Goal: Task Accomplishment & Management: Complete application form

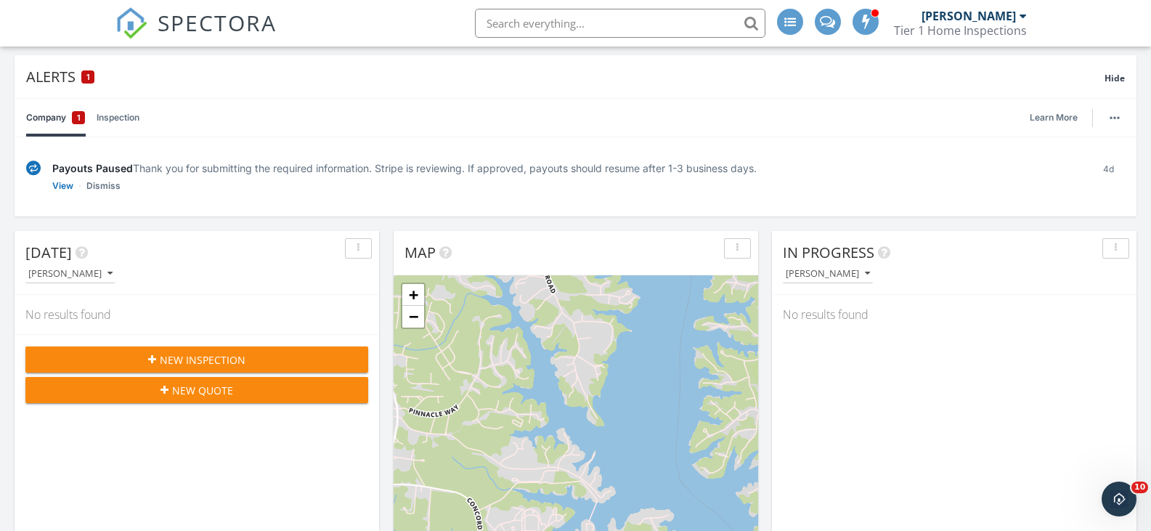
scroll to position [127, 0]
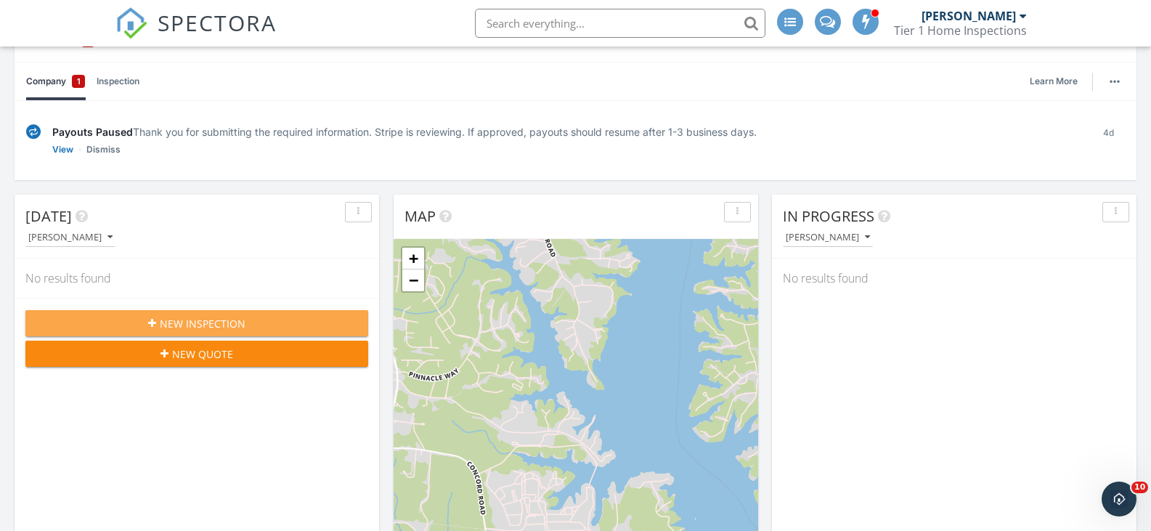
click at [233, 320] on span "New Inspection" at bounding box center [203, 323] width 86 height 15
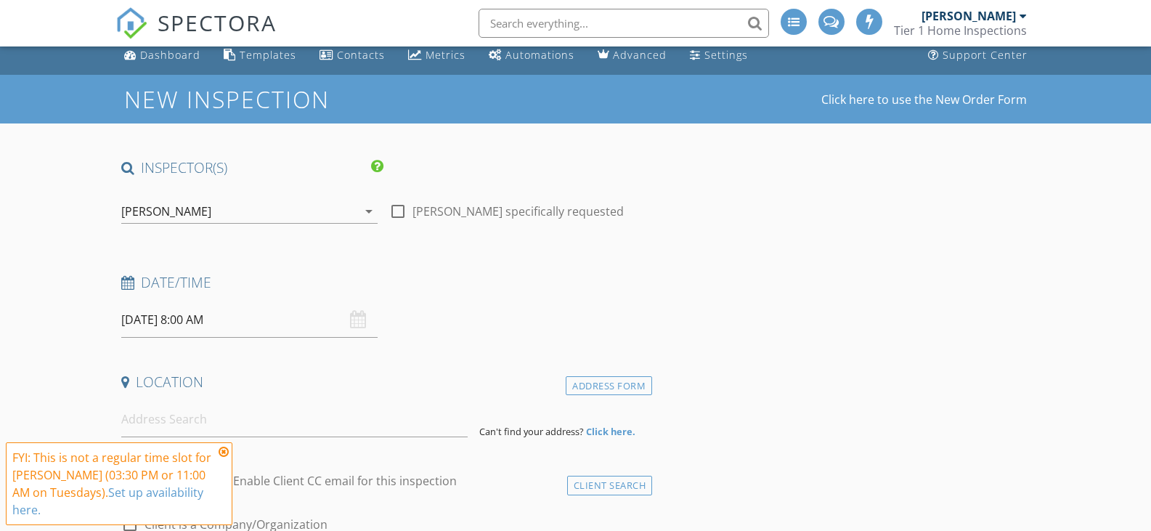
scroll to position [36, 0]
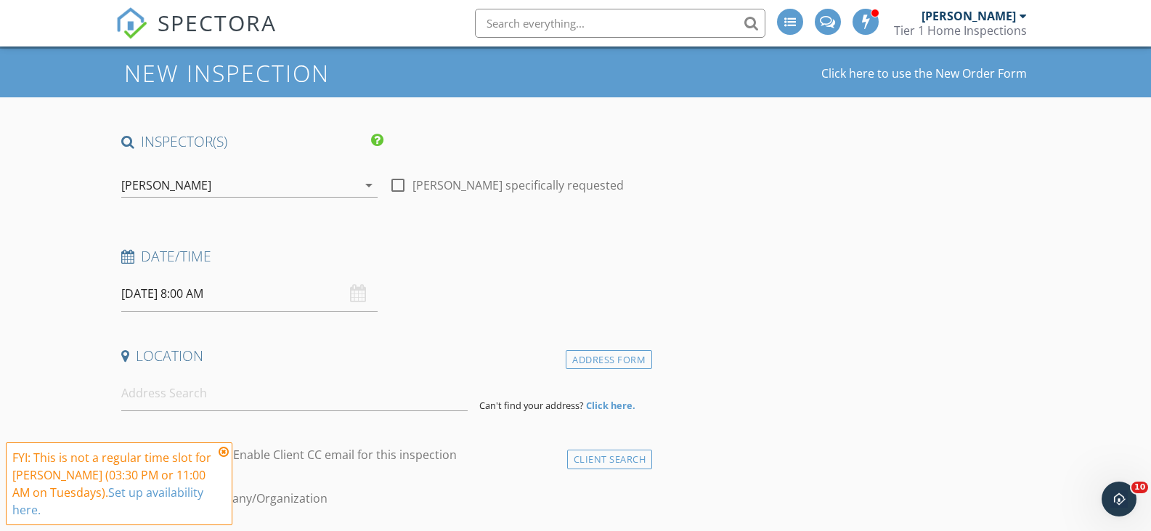
click at [225, 450] on icon at bounding box center [224, 452] width 10 height 12
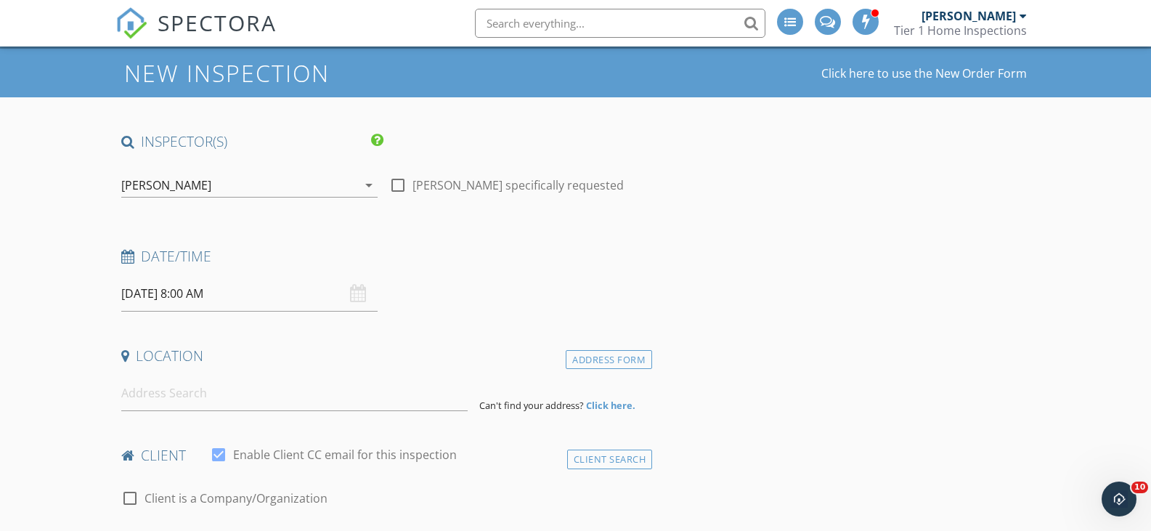
click at [182, 295] on input "[DATE] 8:00 AM" at bounding box center [249, 294] width 257 height 36
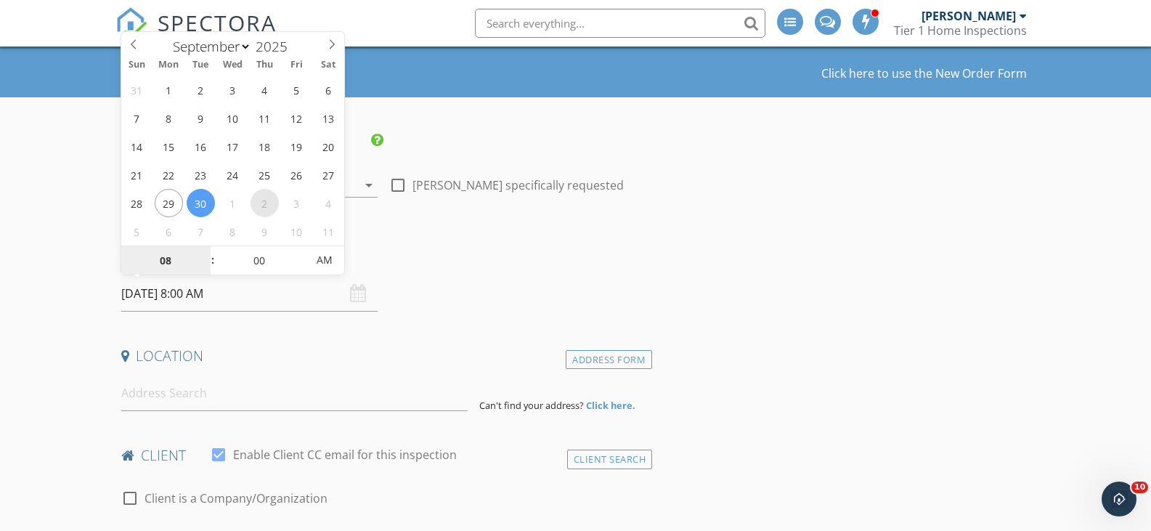
select select "9"
type input "[DATE] 8:00 AM"
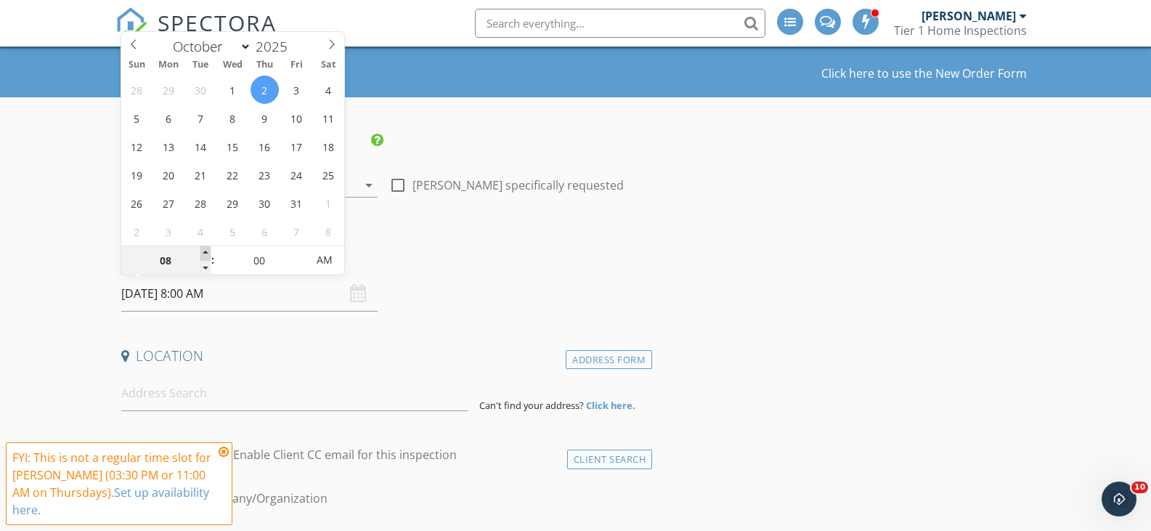
type input "09"
type input "[DATE] 9:00 AM"
click at [205, 254] on span at bounding box center [205, 253] width 10 height 15
type input "10"
type input "[DATE] 10:00 AM"
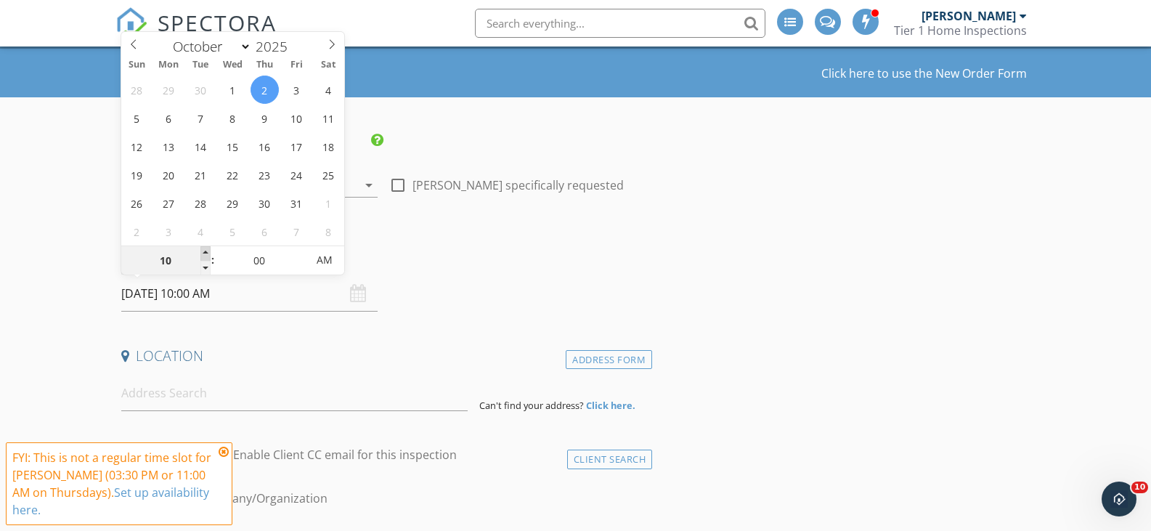
click at [206, 254] on span at bounding box center [205, 253] width 10 height 15
type input "11"
type input "[DATE] 11:00 AM"
click at [206, 254] on span at bounding box center [205, 253] width 10 height 15
type input "12"
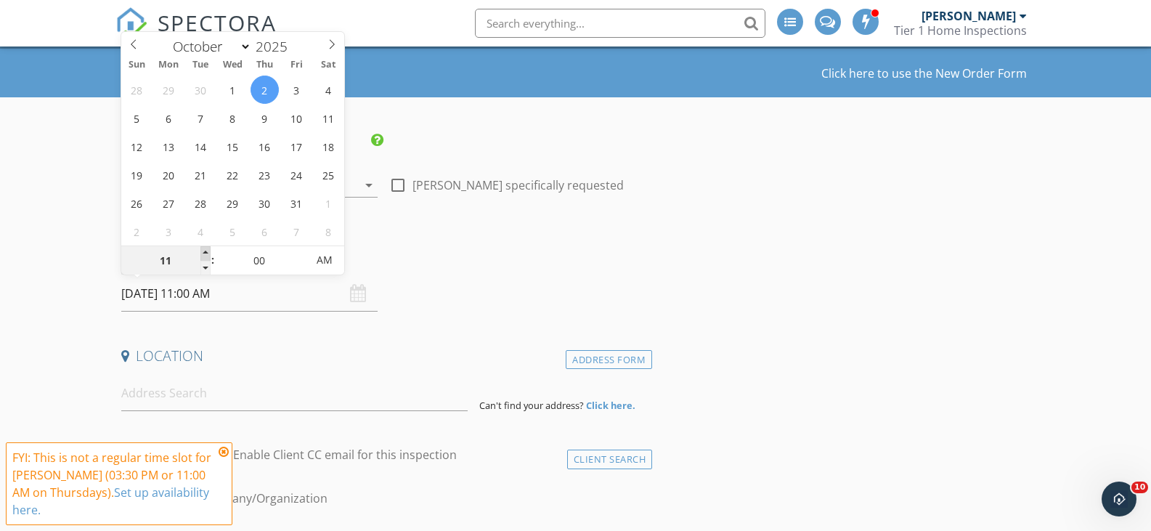
type input "[DATE] 12:00 PM"
click at [206, 254] on span at bounding box center [205, 253] width 10 height 15
type input "01"
type input "[DATE] 1:00 PM"
click at [207, 254] on span at bounding box center [205, 253] width 10 height 15
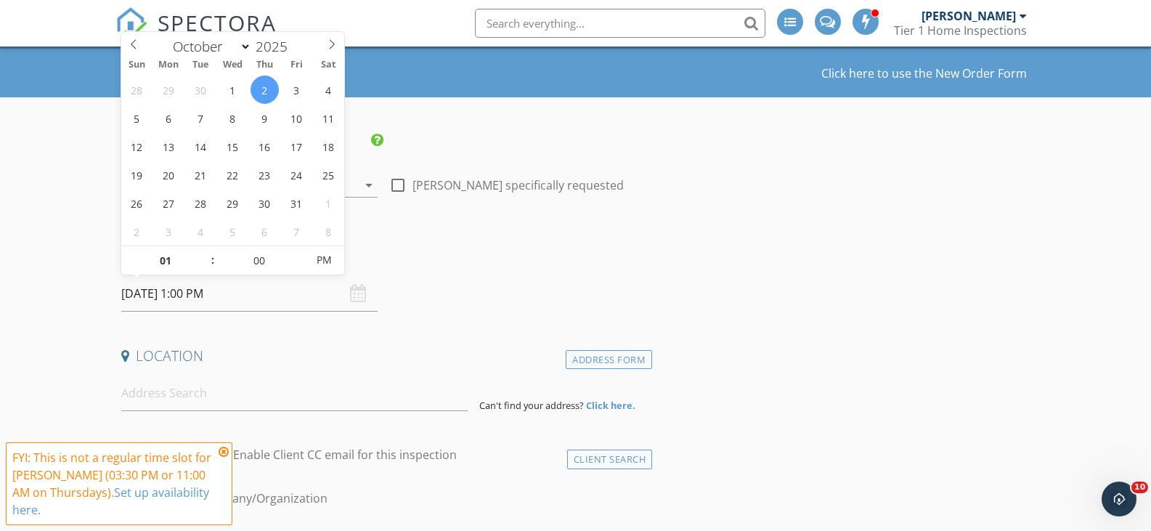
click at [439, 258] on h4 "Date/Time" at bounding box center [384, 256] width 526 height 19
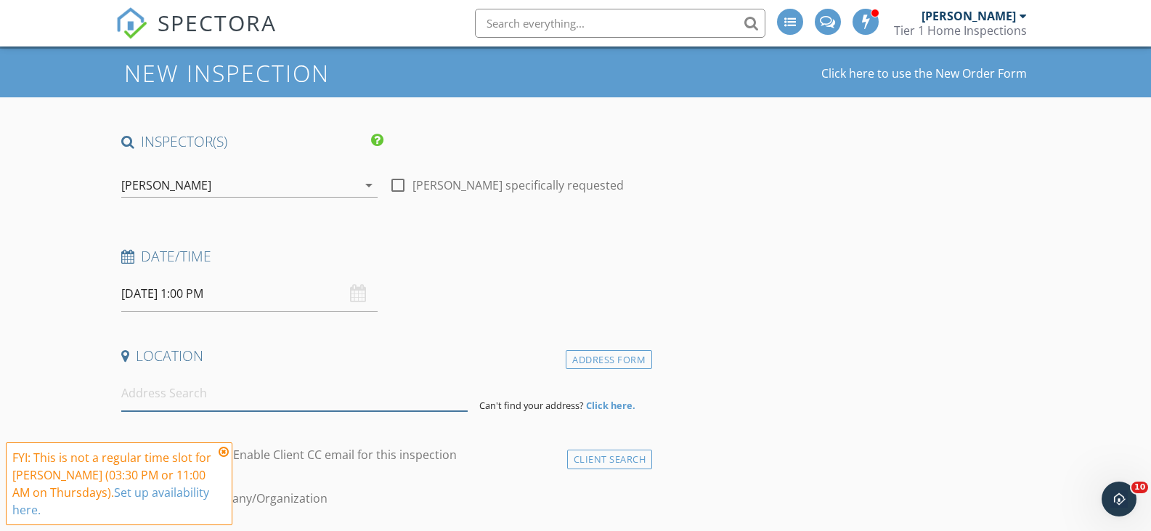
click at [249, 406] on input at bounding box center [294, 394] width 346 height 36
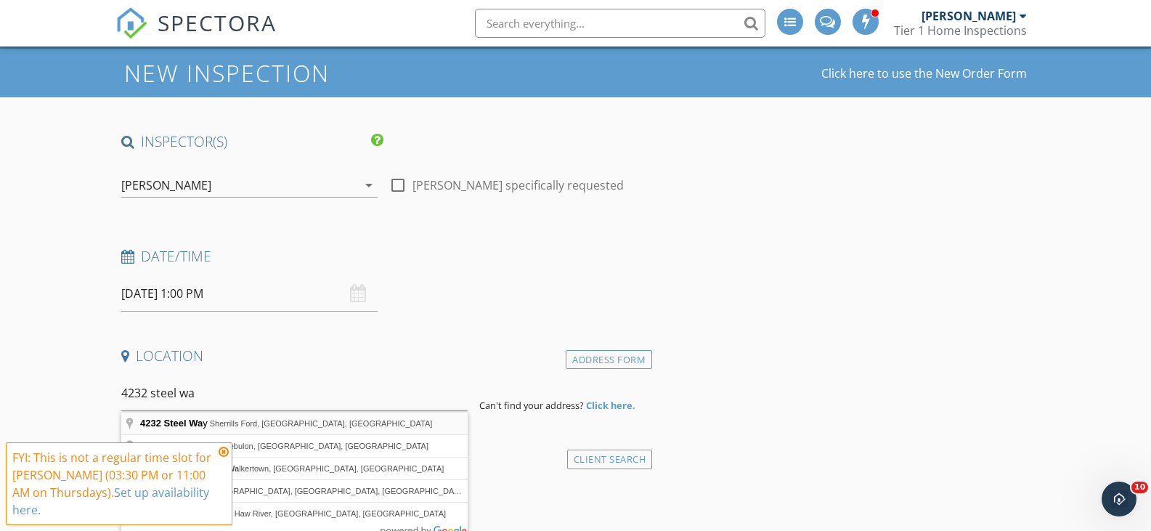
type input "[STREET_ADDRESS]"
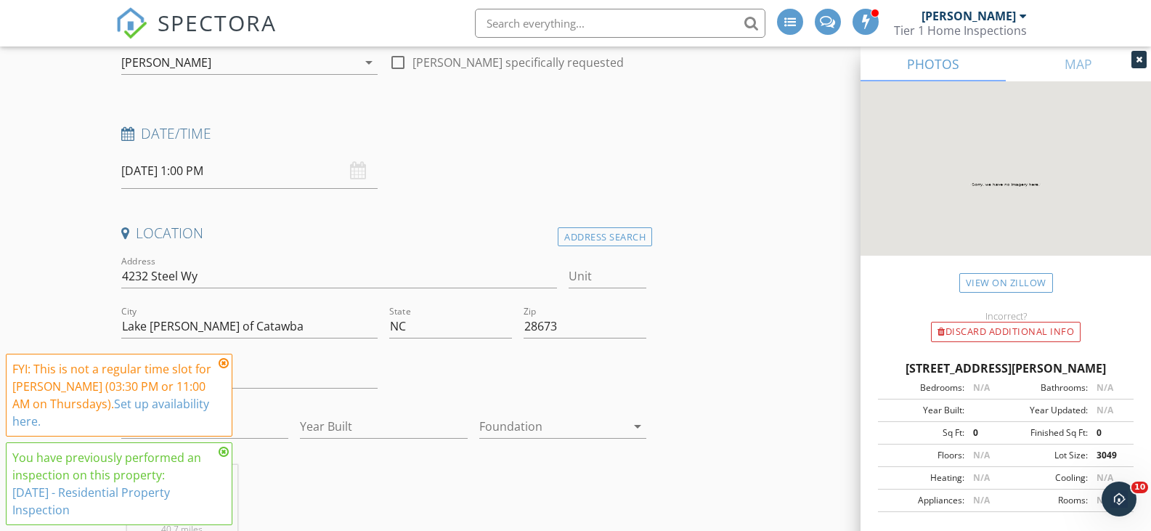
scroll to position [163, 0]
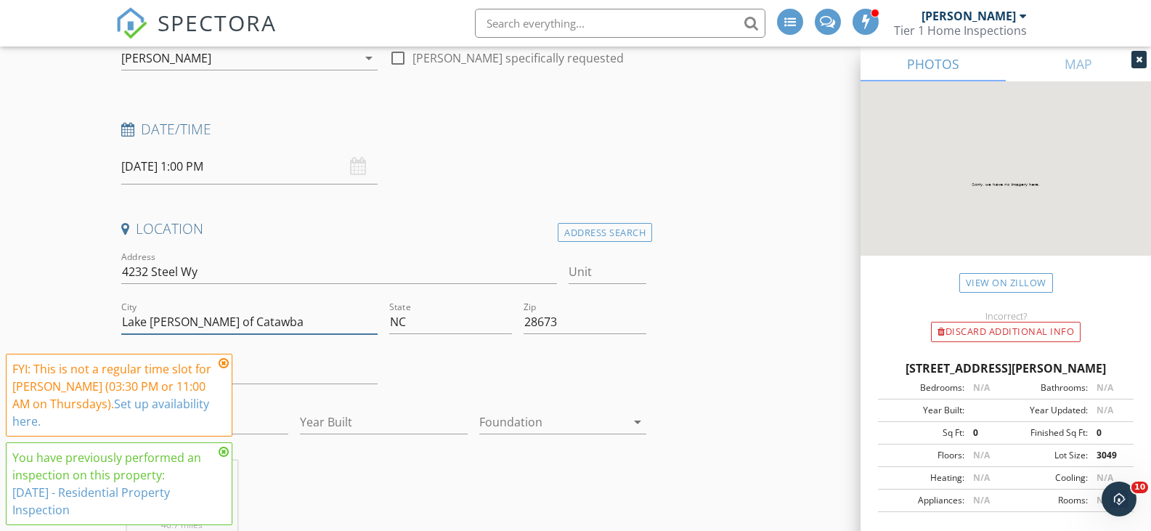
click at [293, 322] on input "Lake [PERSON_NAME] of Catawba" at bounding box center [249, 322] width 257 height 24
type input "sherrills ford"
click at [344, 361] on input "Catawba" at bounding box center [249, 372] width 257 height 24
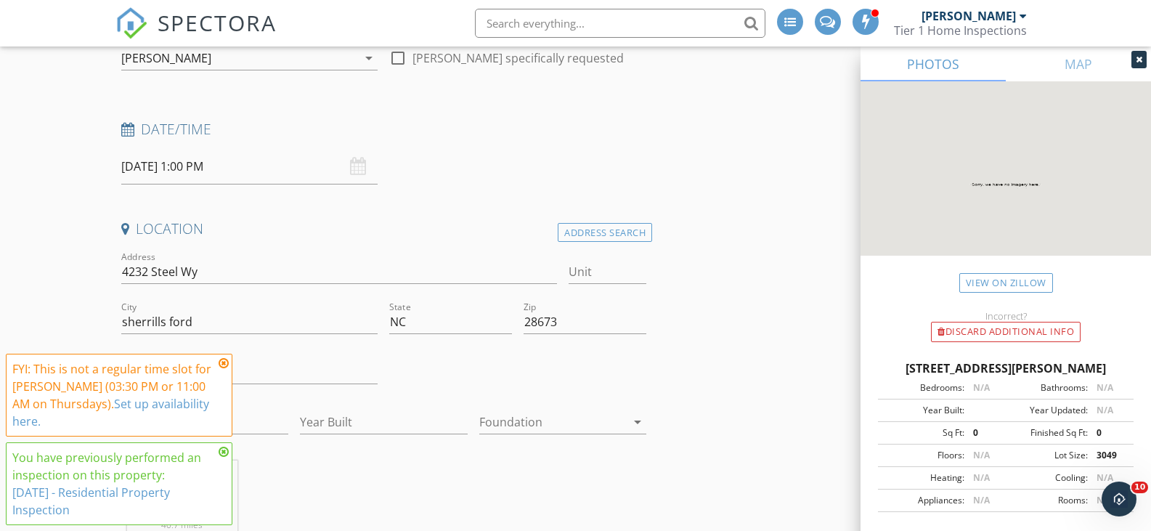
click at [224, 366] on icon at bounding box center [224, 363] width 10 height 12
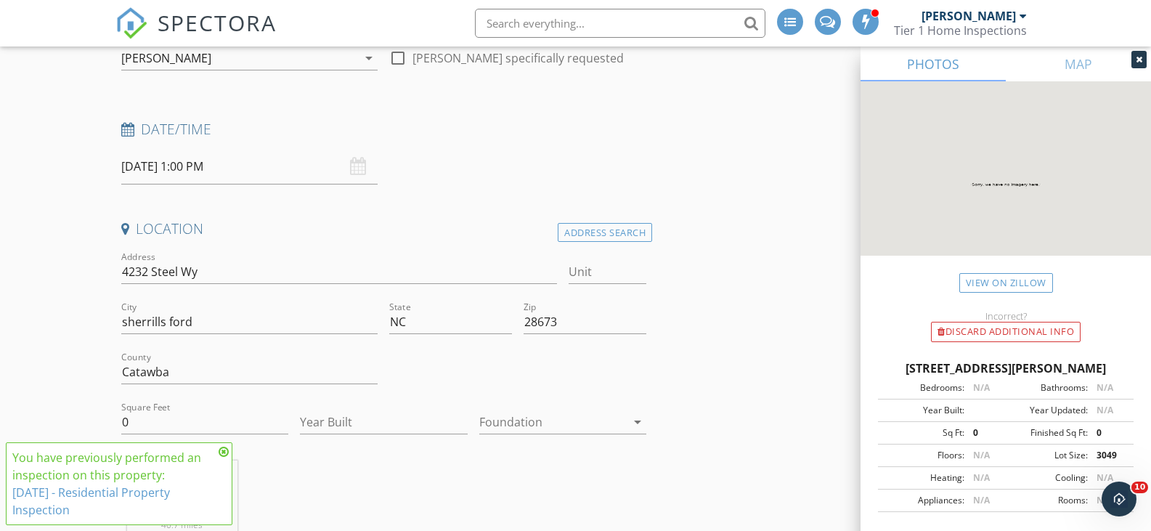
click at [226, 453] on icon at bounding box center [224, 452] width 10 height 12
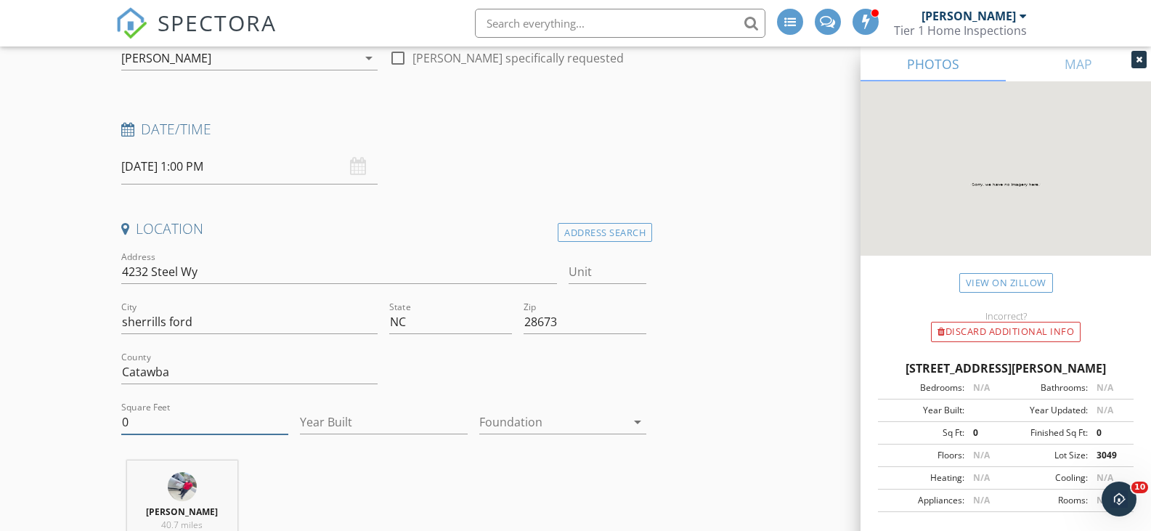
click at [213, 421] on input "0" at bounding box center [205, 422] width 168 height 24
type input "2395"
click at [338, 415] on input "Year Built" at bounding box center [384, 422] width 168 height 24
type input "2025"
click at [524, 427] on div at bounding box center [552, 421] width 147 height 23
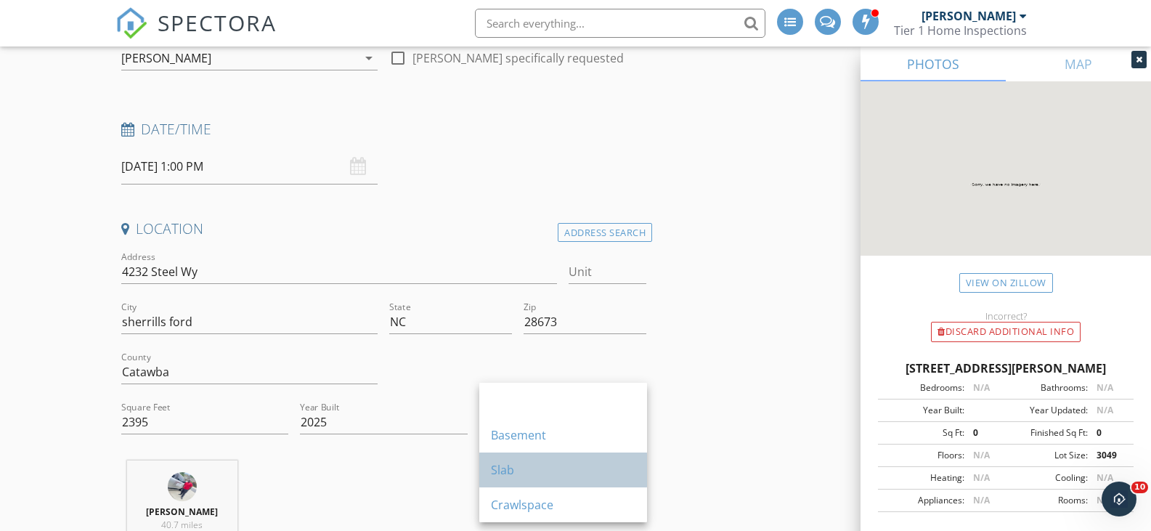
click at [533, 461] on div "Slab" at bounding box center [563, 469] width 145 height 17
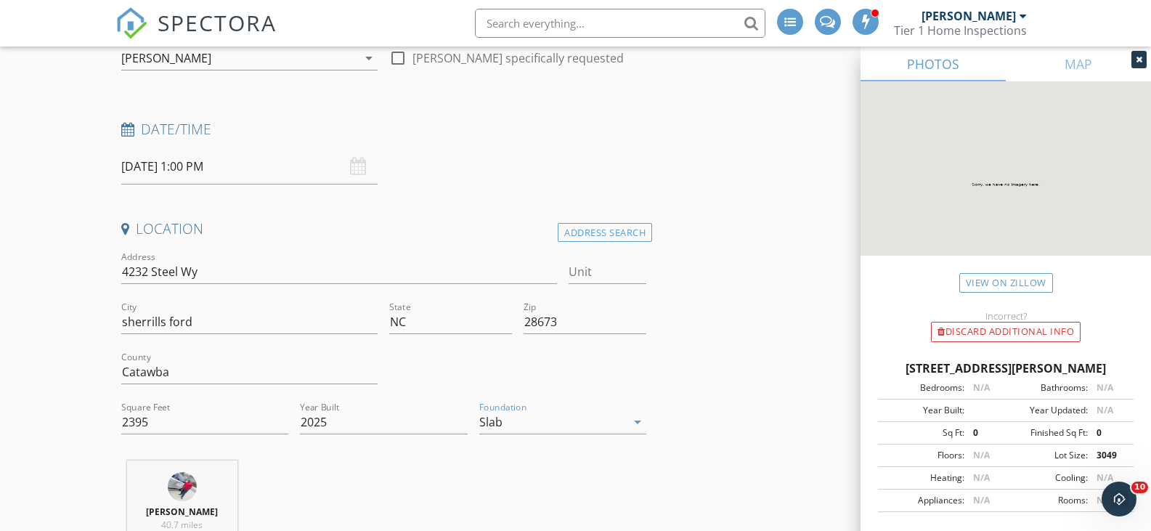
click at [501, 474] on div "[PERSON_NAME] 40.7 miles (an hour)" at bounding box center [384, 521] width 538 height 121
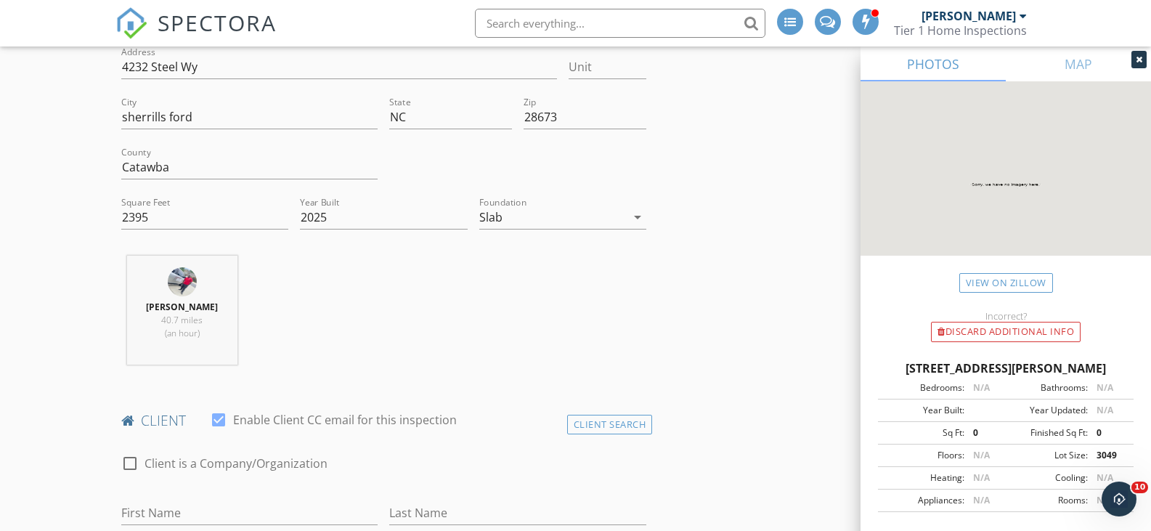
scroll to position [490, 0]
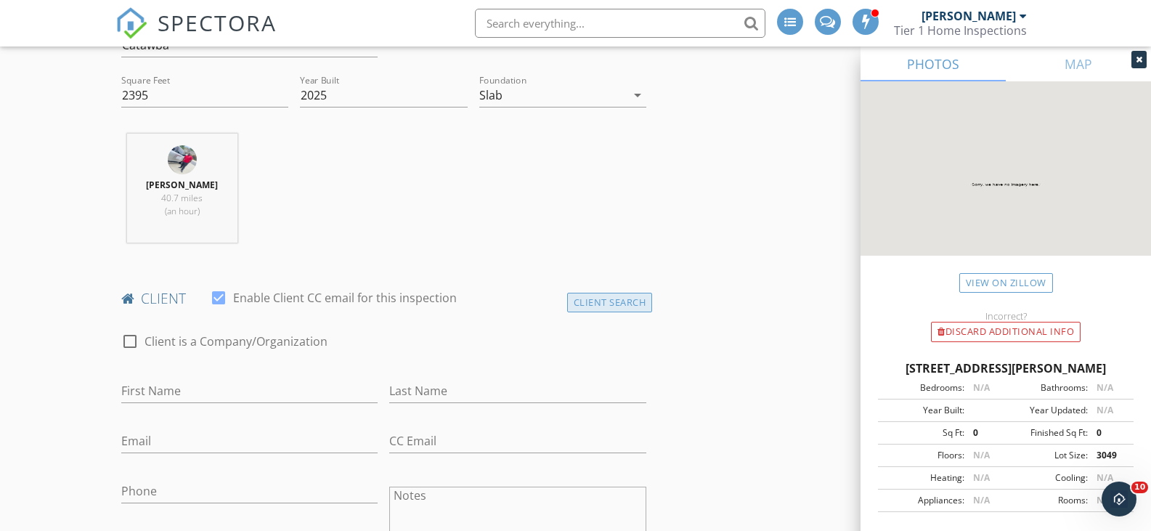
click at [598, 300] on div "Client Search" at bounding box center [610, 303] width 86 height 20
click at [594, 300] on div "Client Search" at bounding box center [610, 303] width 86 height 20
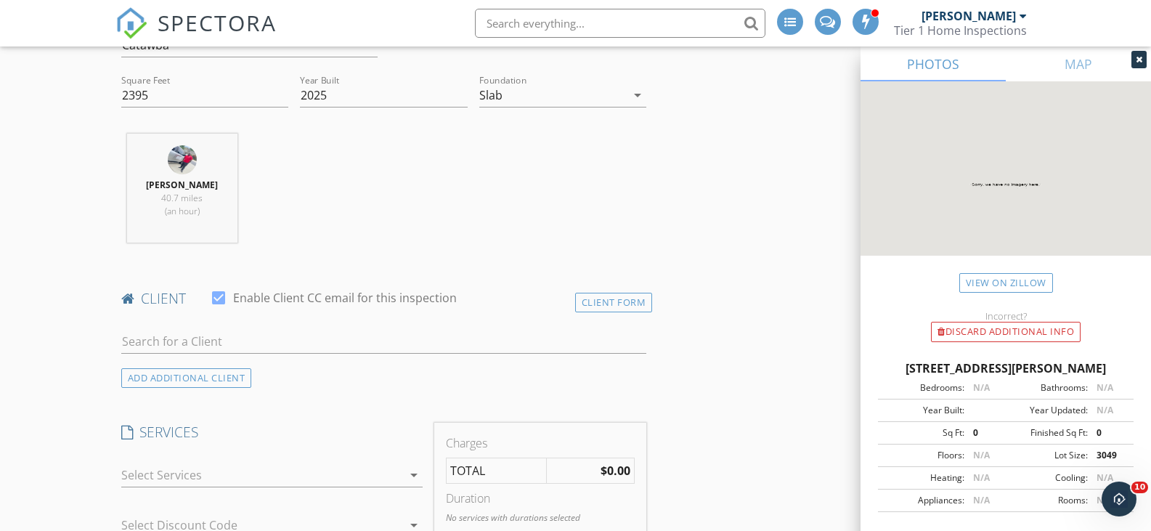
click at [259, 325] on div at bounding box center [384, 344] width 526 height 47
click at [245, 335] on input "text" at bounding box center [384, 342] width 526 height 24
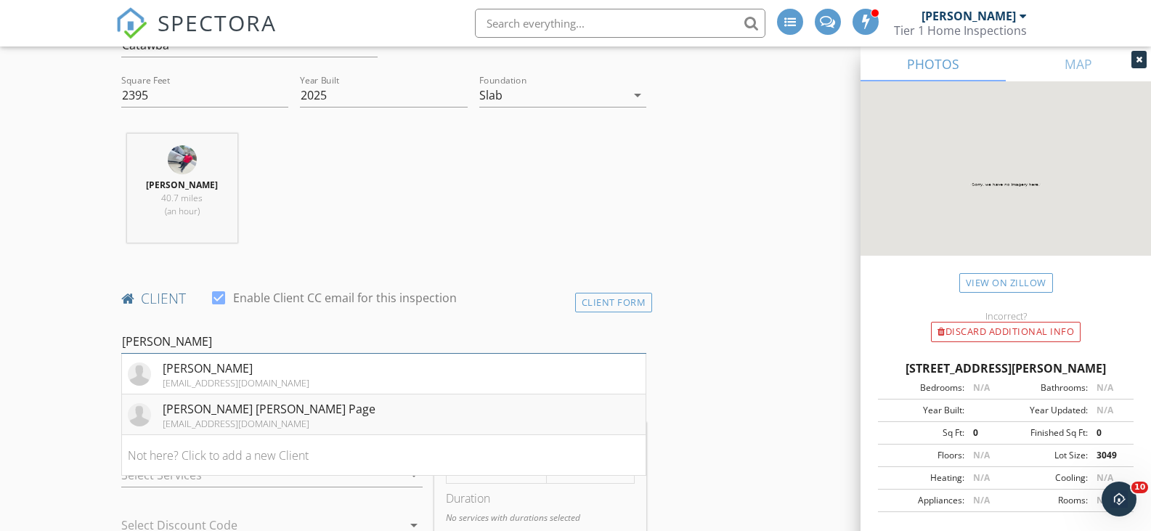
type input "[PERSON_NAME]"
click at [222, 415] on div "[PERSON_NAME] [PERSON_NAME] Page" at bounding box center [269, 408] width 213 height 17
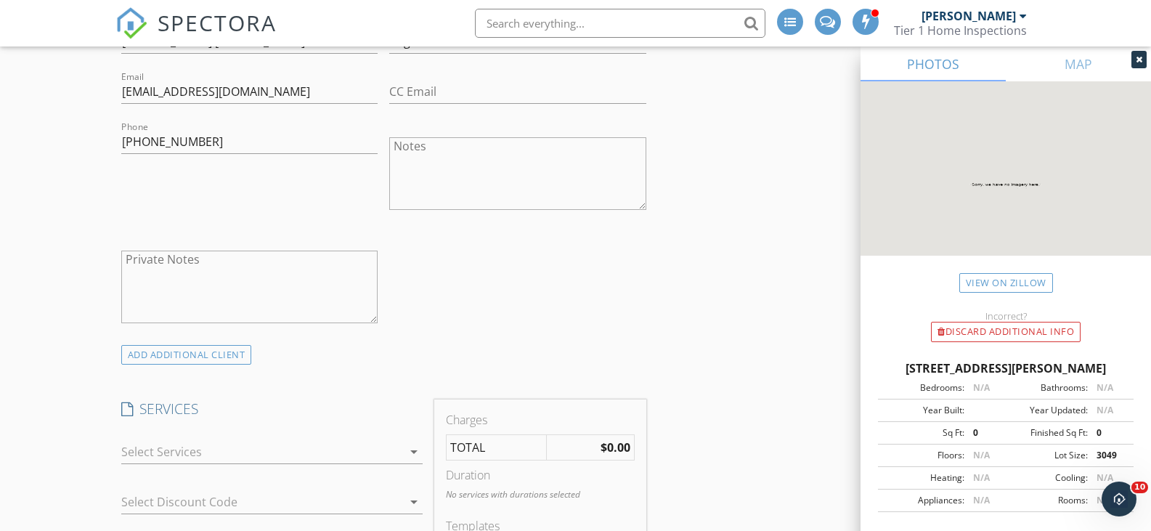
scroll to position [854, 0]
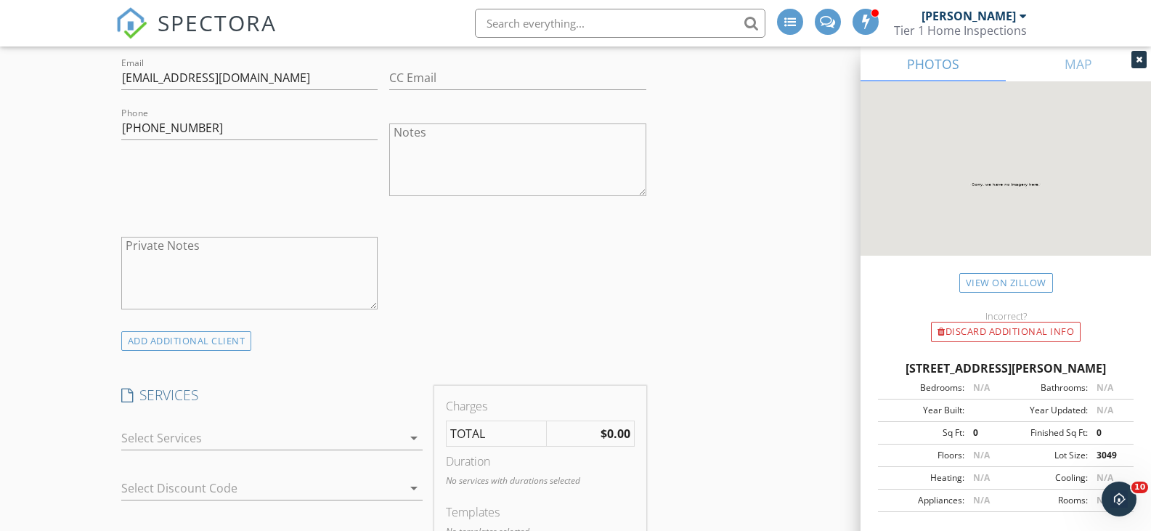
click at [366, 443] on div at bounding box center [261, 437] width 281 height 23
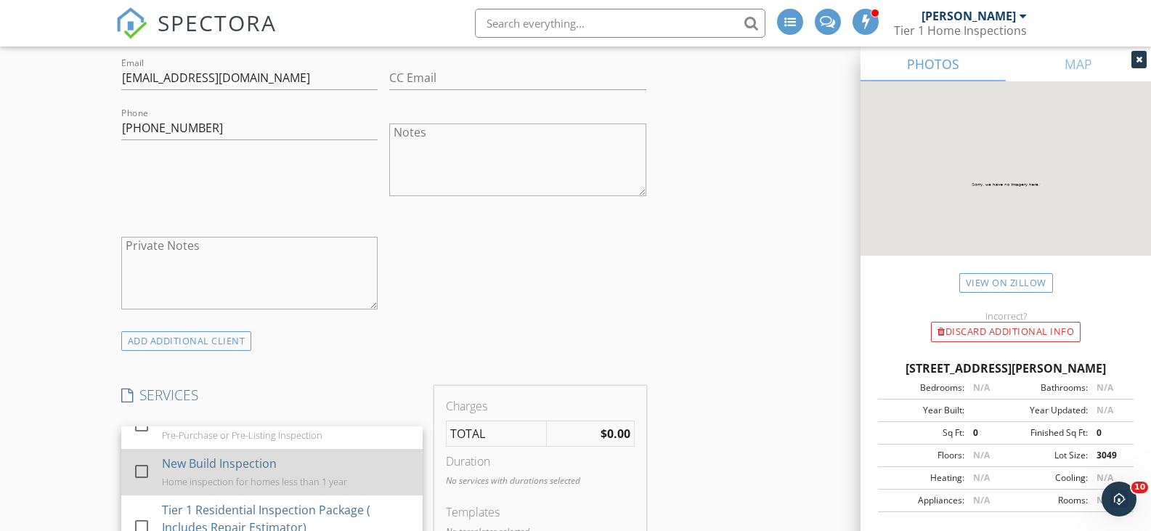
scroll to position [73, 0]
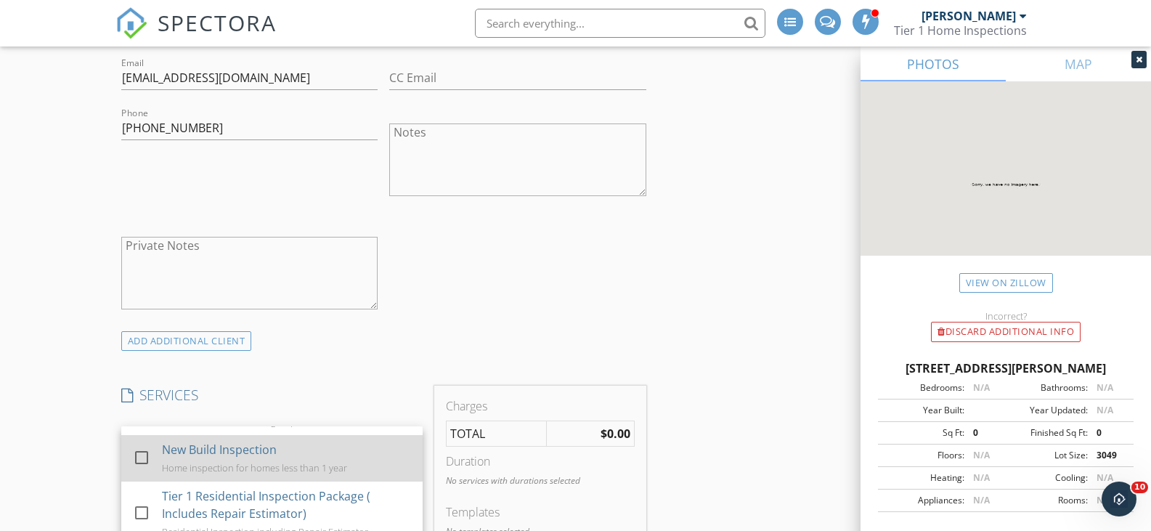
click at [338, 447] on div "New Build Inspection Home inspection for homes less than 1 year" at bounding box center [285, 458] width 249 height 46
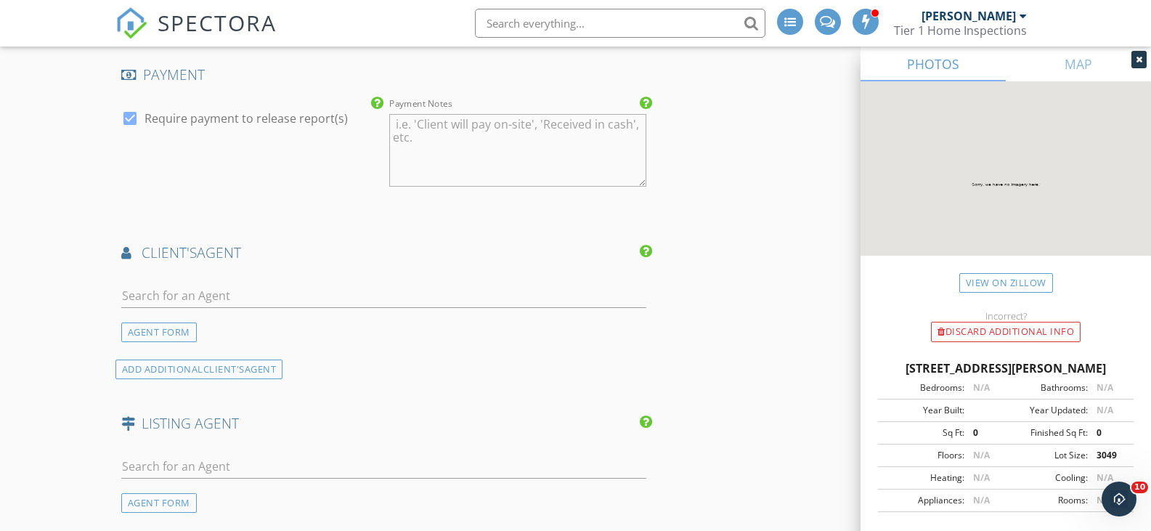
scroll to position [1668, 0]
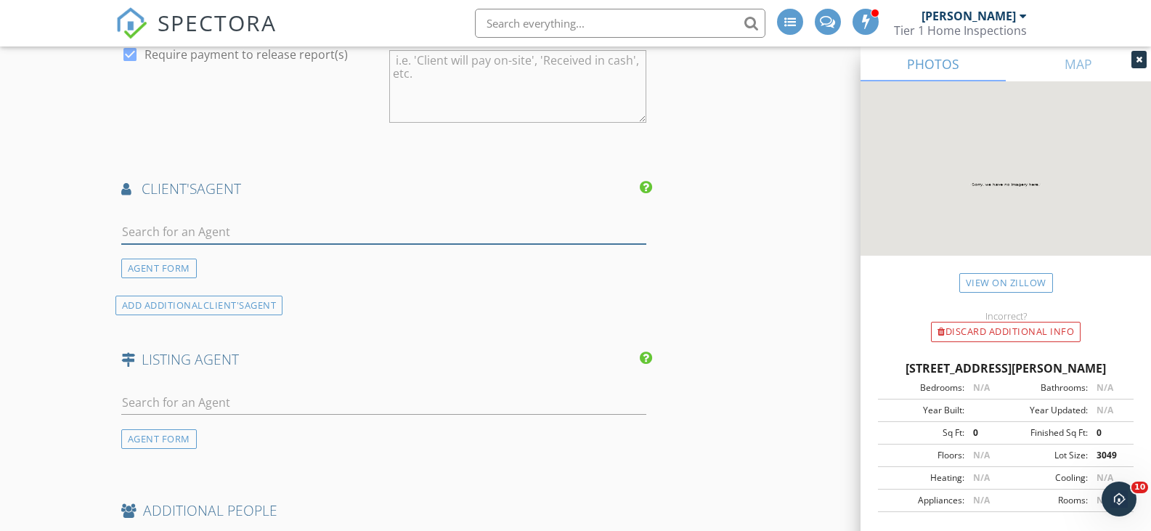
click at [339, 239] on input "text" at bounding box center [384, 232] width 526 height 24
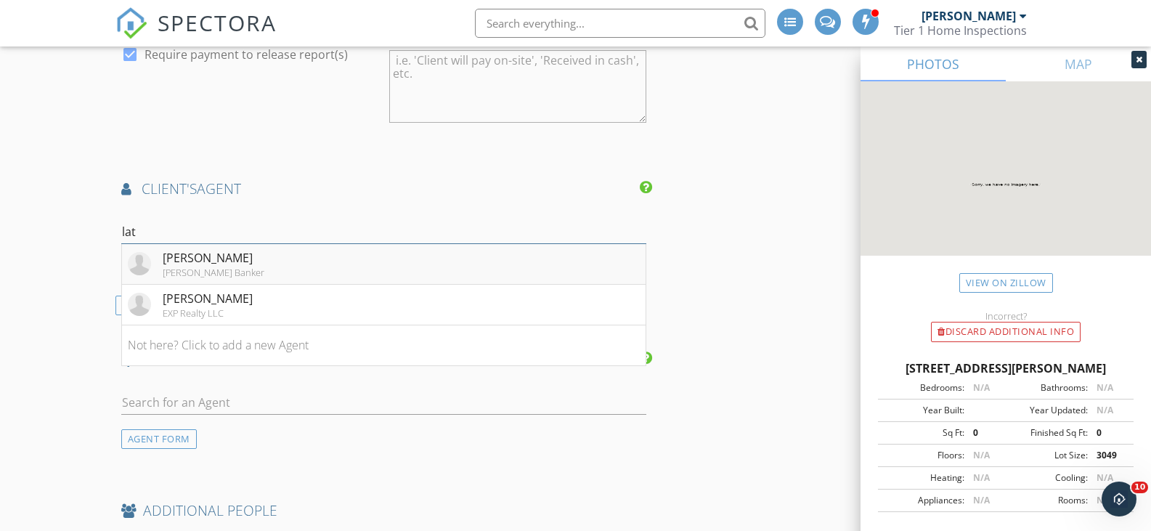
type input "lat"
click at [325, 264] on li "[PERSON_NAME] Banker" at bounding box center [384, 264] width 524 height 41
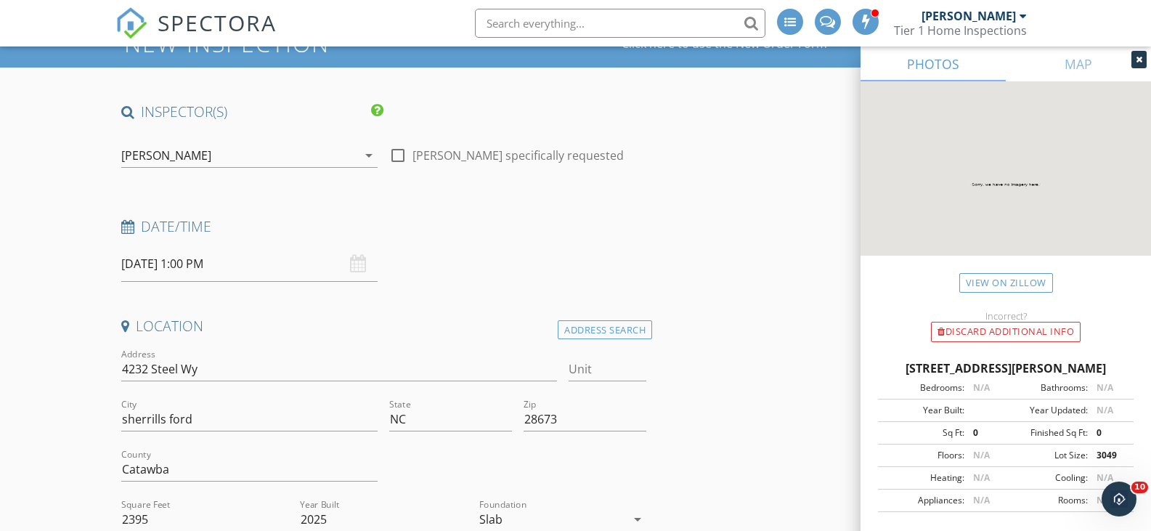
scroll to position [70, 0]
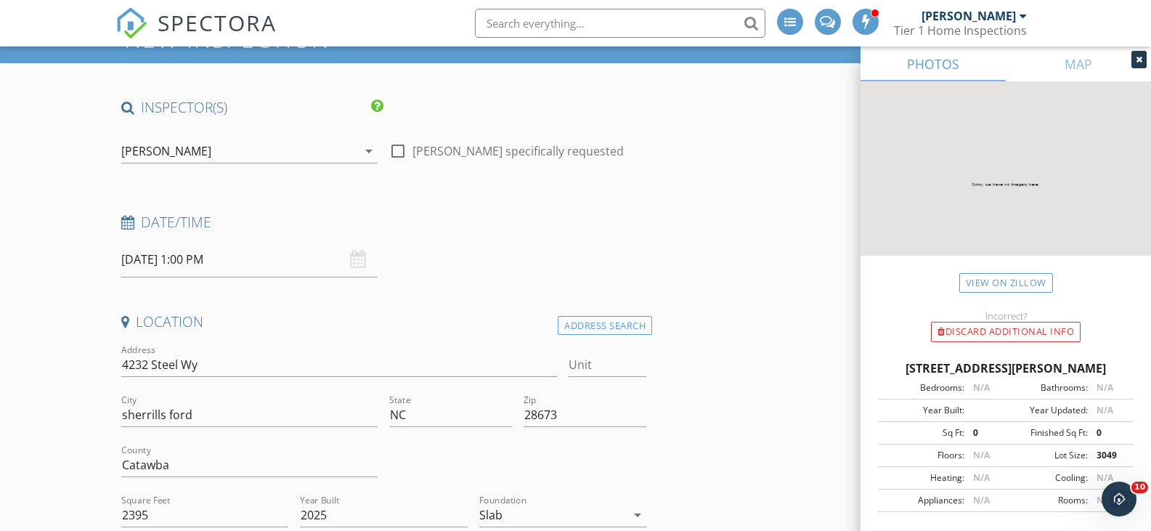
click at [353, 257] on div "[DATE] 1:00 PM" at bounding box center [249, 260] width 257 height 36
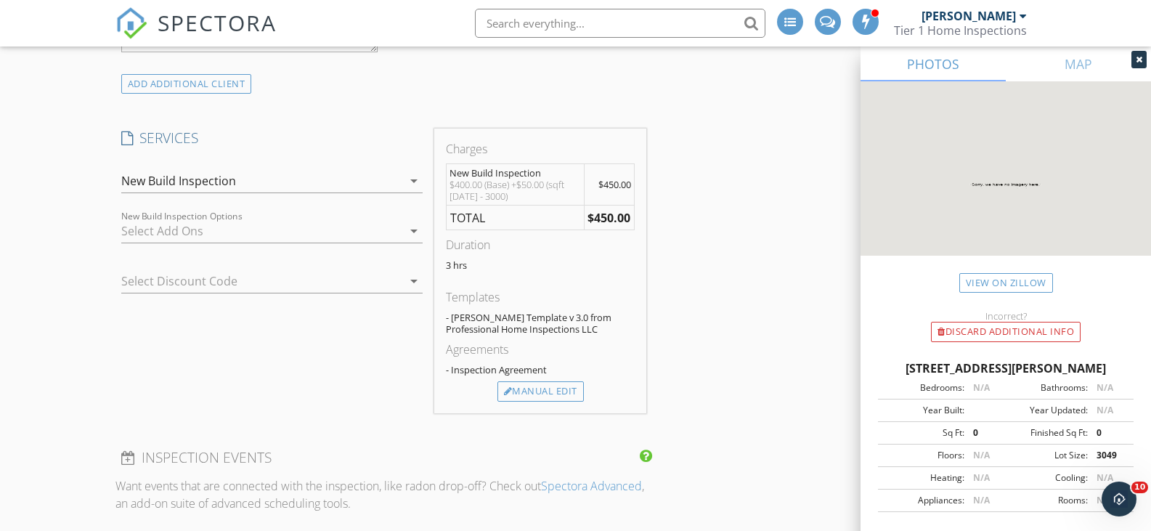
scroll to position [1106, 0]
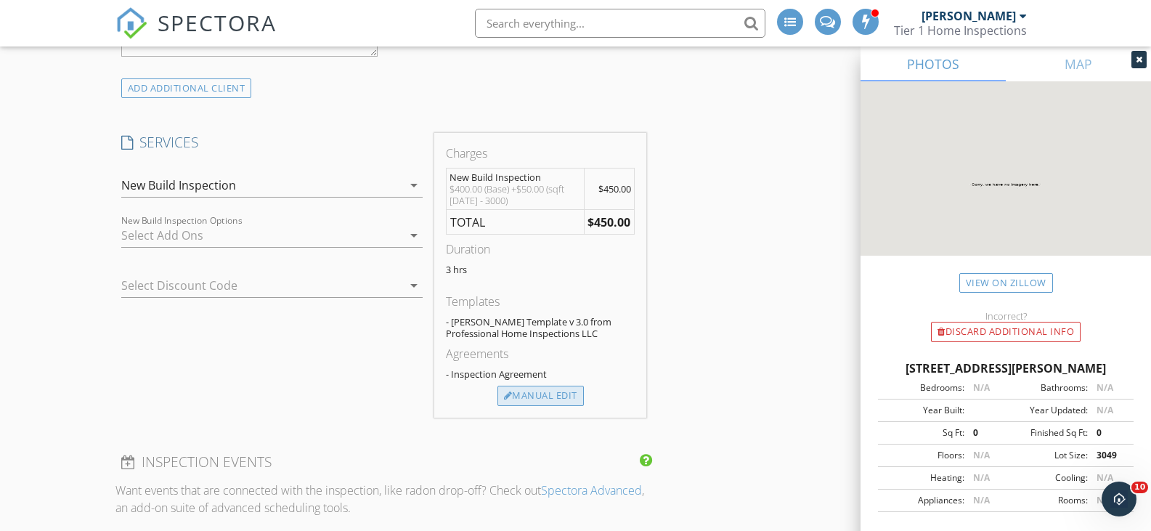
click at [562, 392] on div "Manual Edit" at bounding box center [541, 396] width 86 height 20
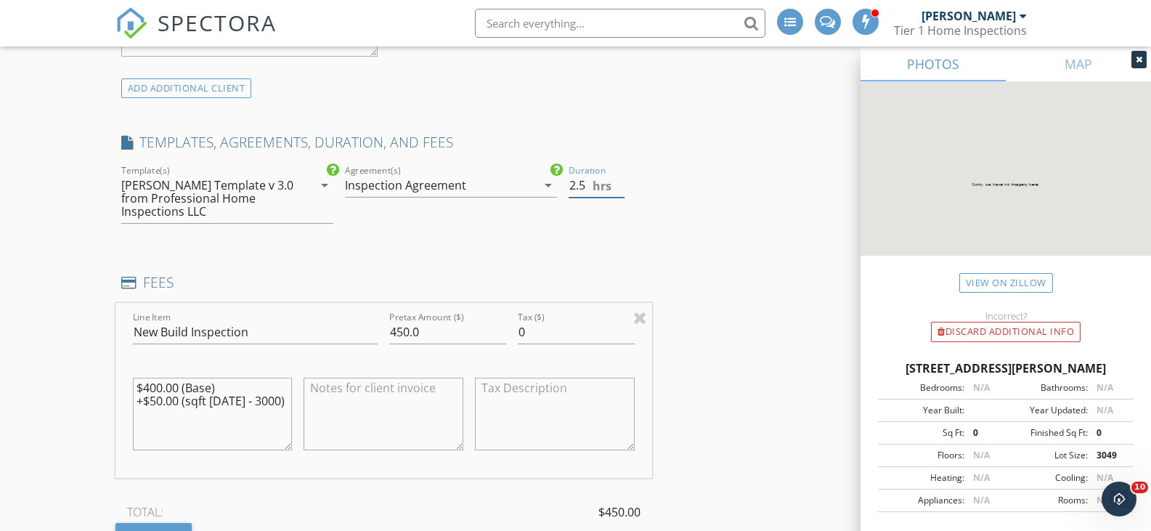
click at [620, 190] on input "2.5" at bounding box center [597, 186] width 56 height 24
type input "2"
click at [620, 191] on input "2" at bounding box center [597, 186] width 56 height 24
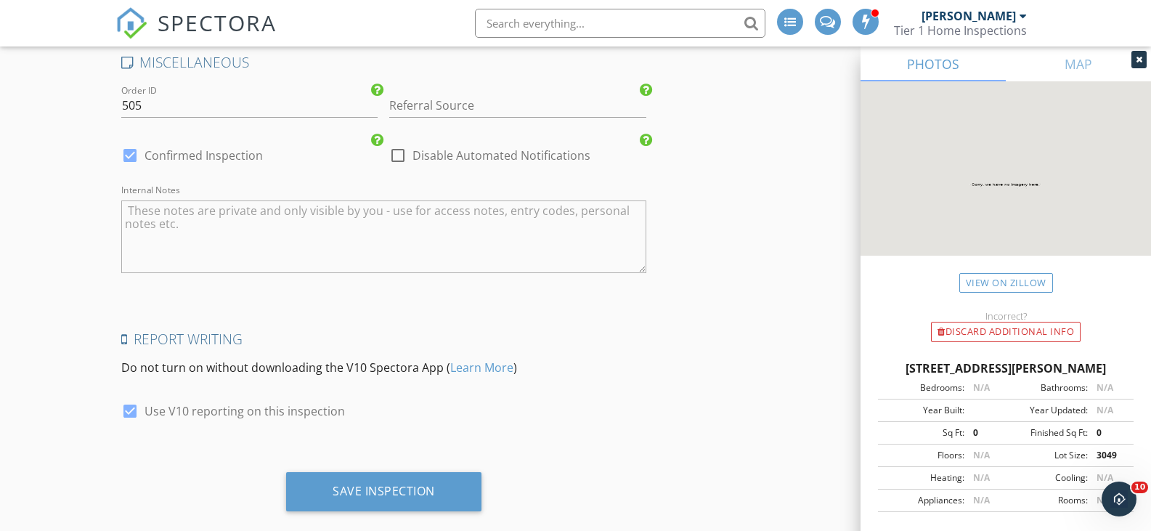
scroll to position [2708, 0]
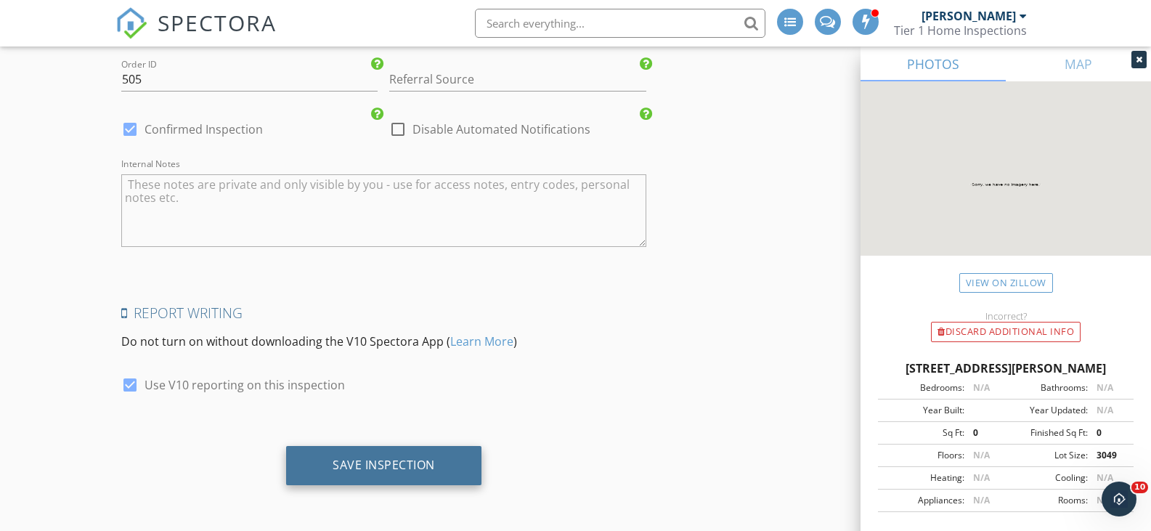
click at [434, 458] on div "Save Inspection" at bounding box center [383, 465] width 195 height 39
